Goal: Navigation & Orientation: Find specific page/section

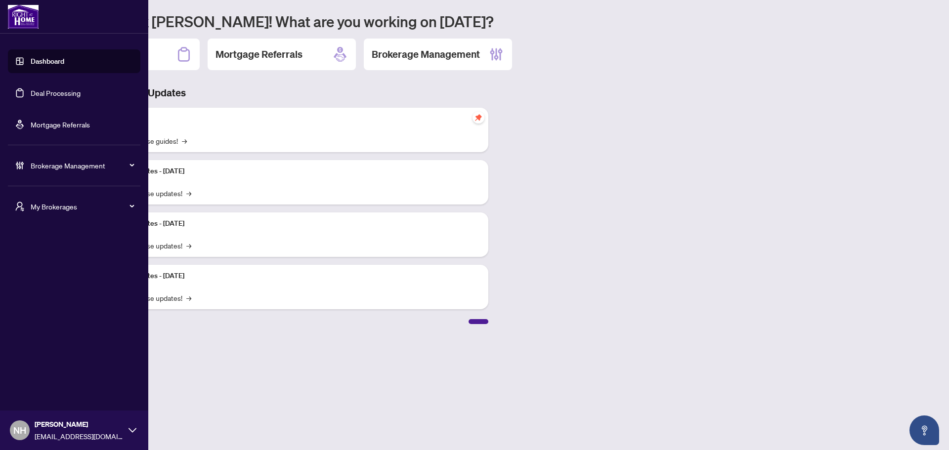
click at [61, 203] on span "My Brokerages" at bounding box center [82, 206] width 103 height 11
click at [34, 245] on span "[PERSON_NAME]" at bounding box center [77, 246] width 113 height 11
